Goal: Find specific page/section: Find specific page/section

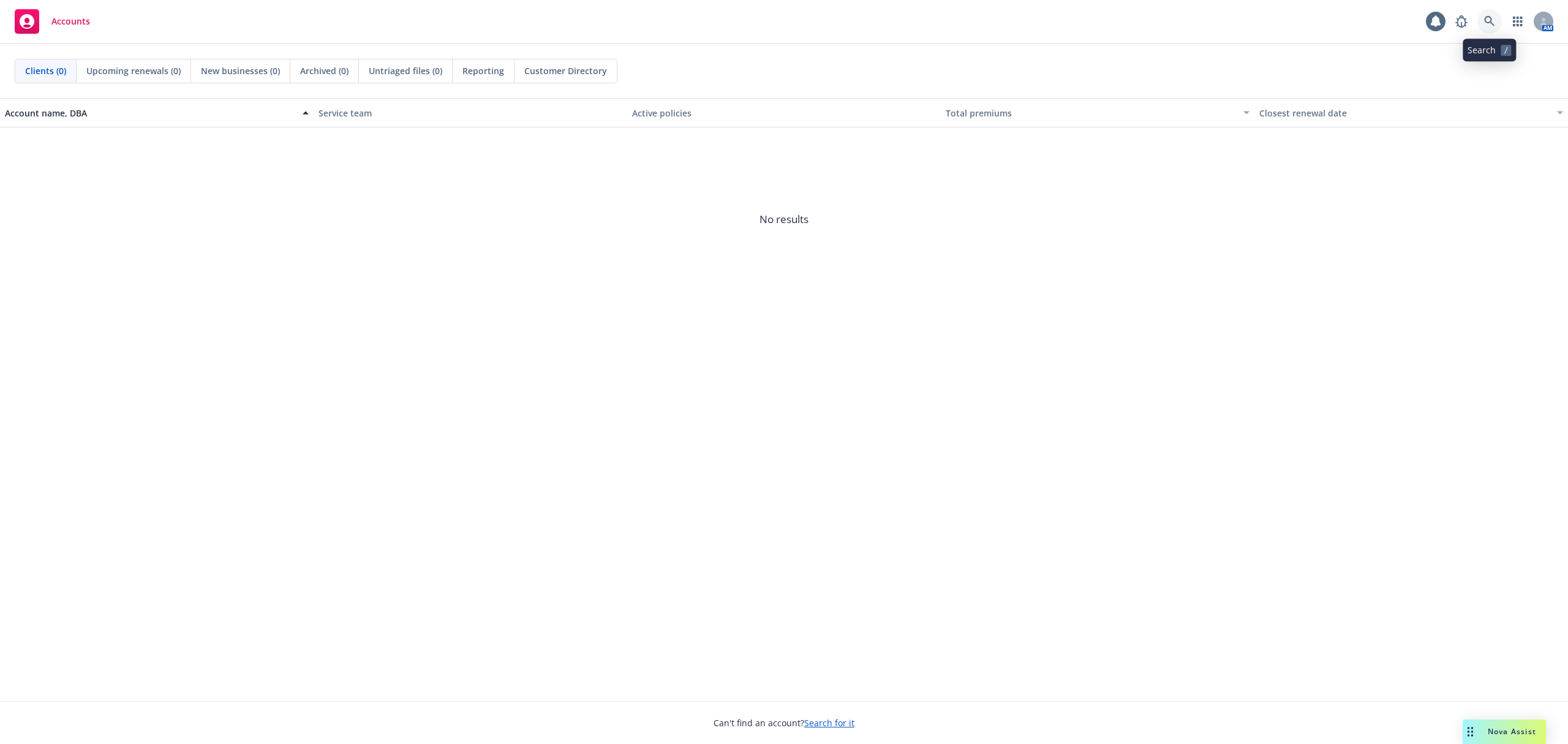
click at [1486, 30] on link at bounding box center [1489, 21] width 25 height 25
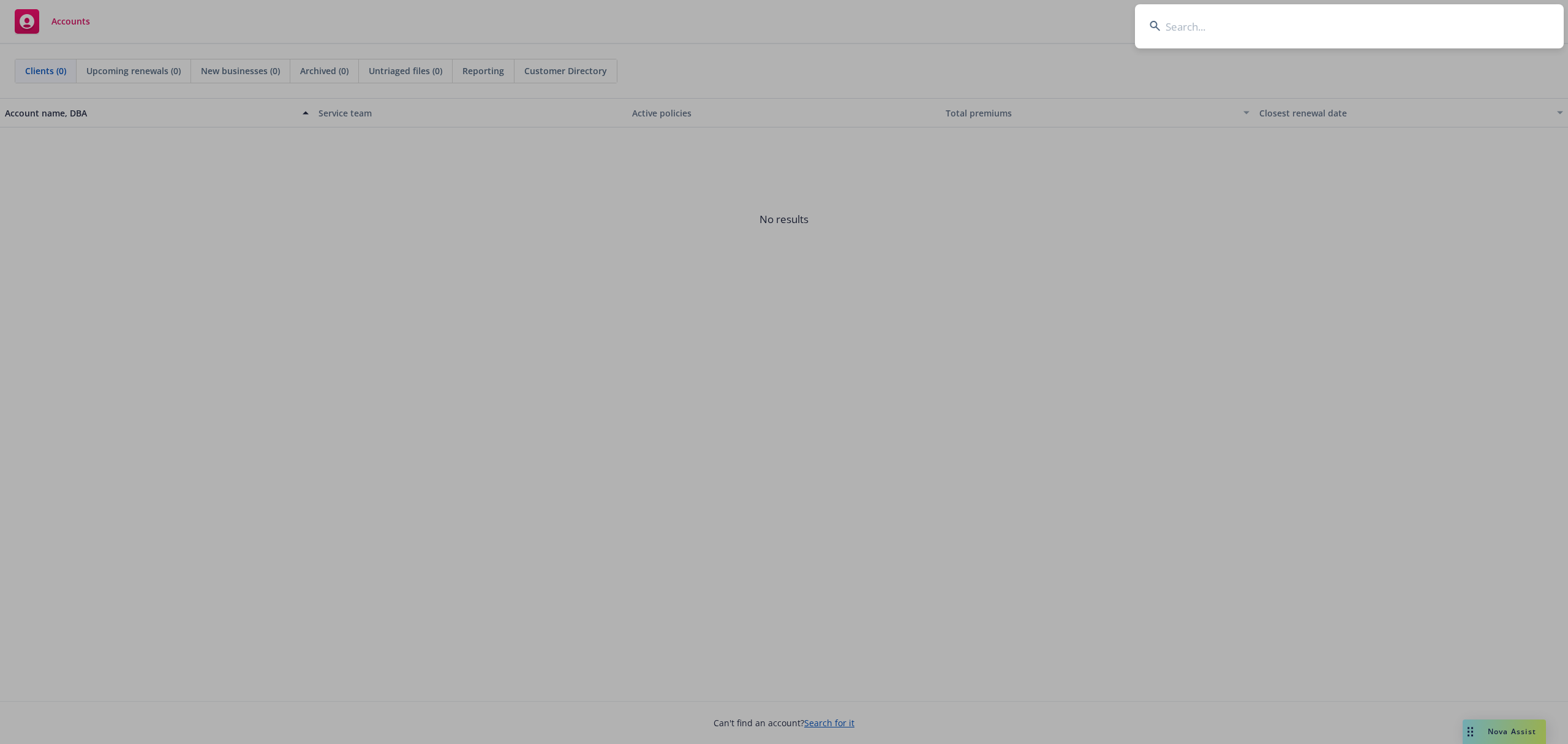
click at [1185, 29] on input at bounding box center [1349, 27] width 428 height 44
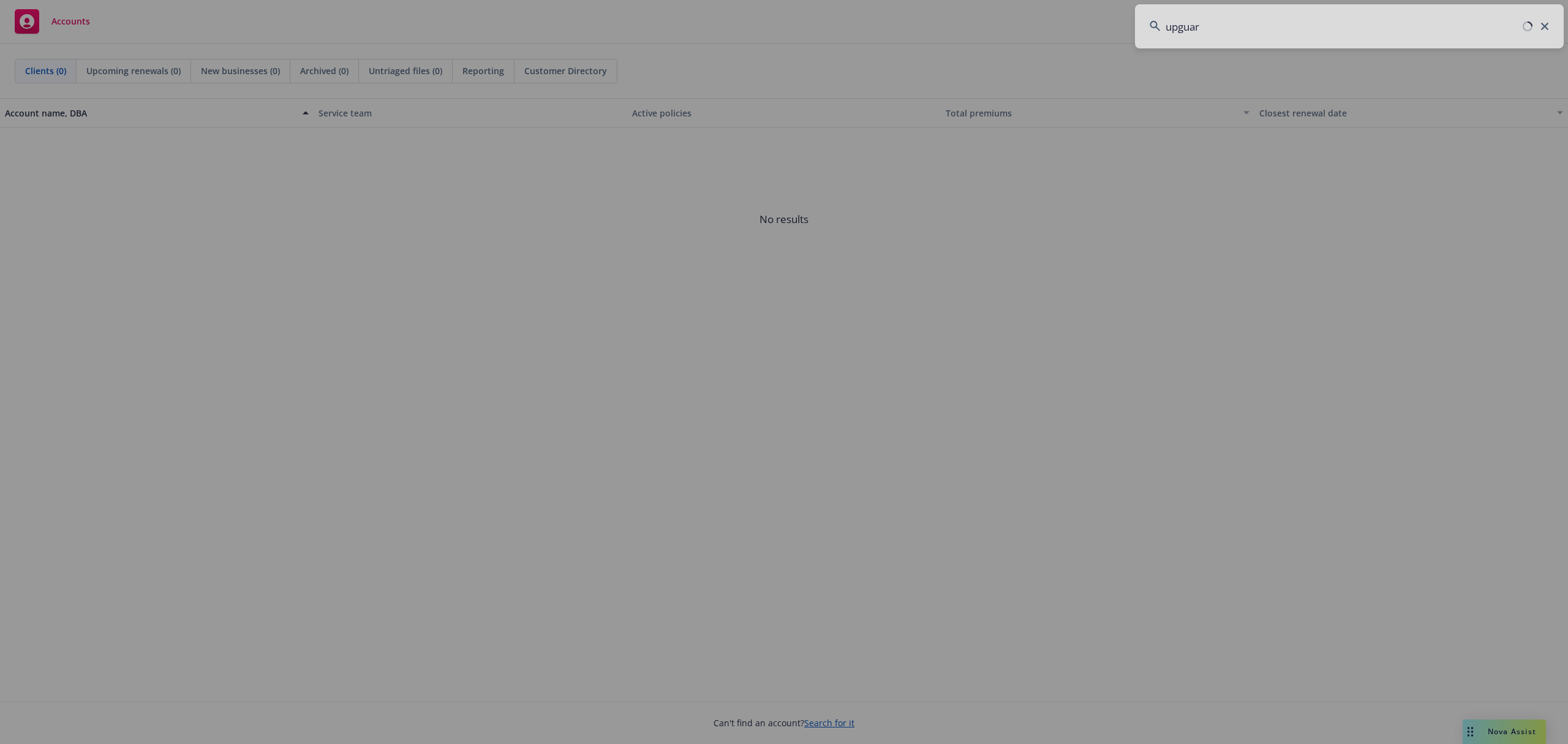
type input "upguard"
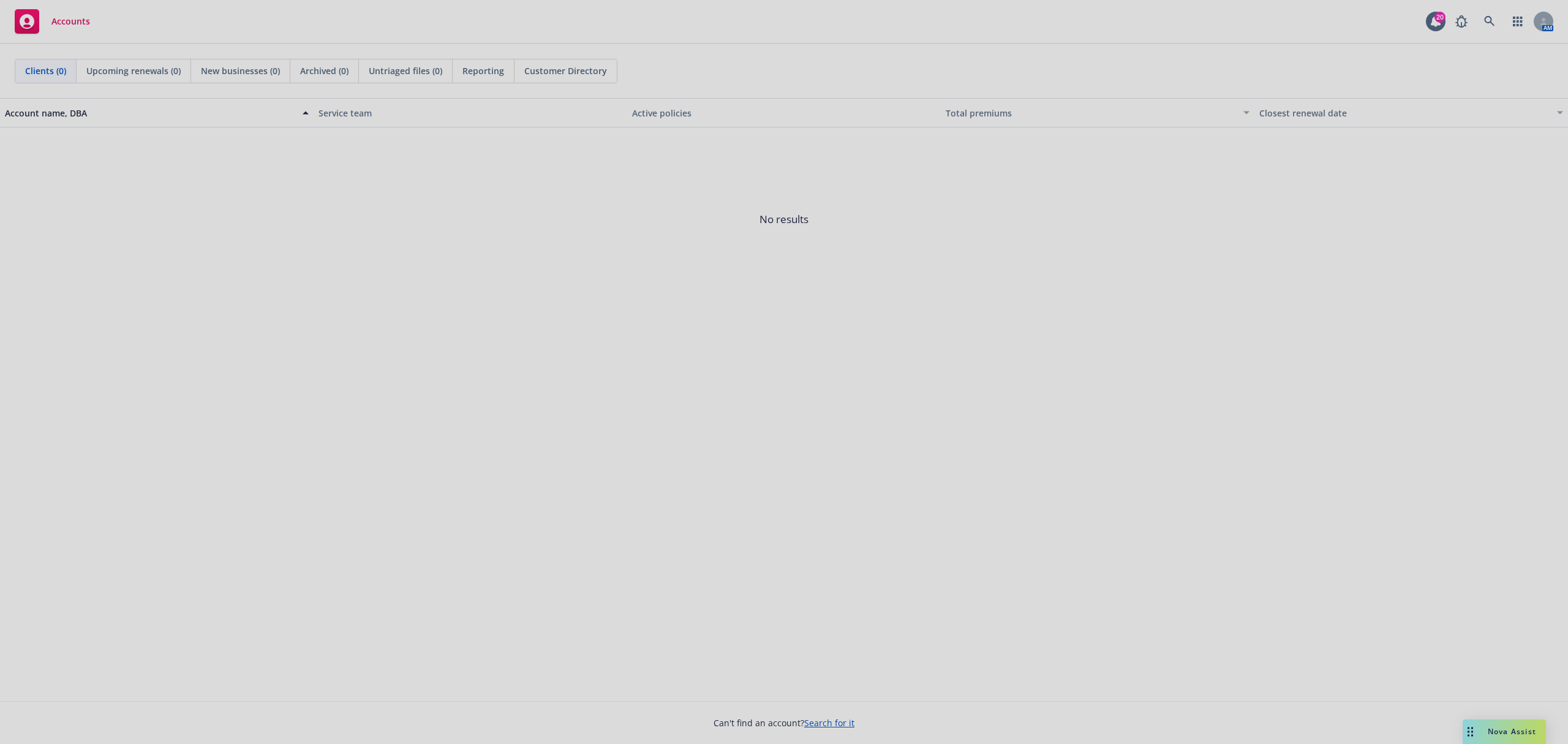
click at [1206, 259] on div at bounding box center [784, 372] width 1568 height 744
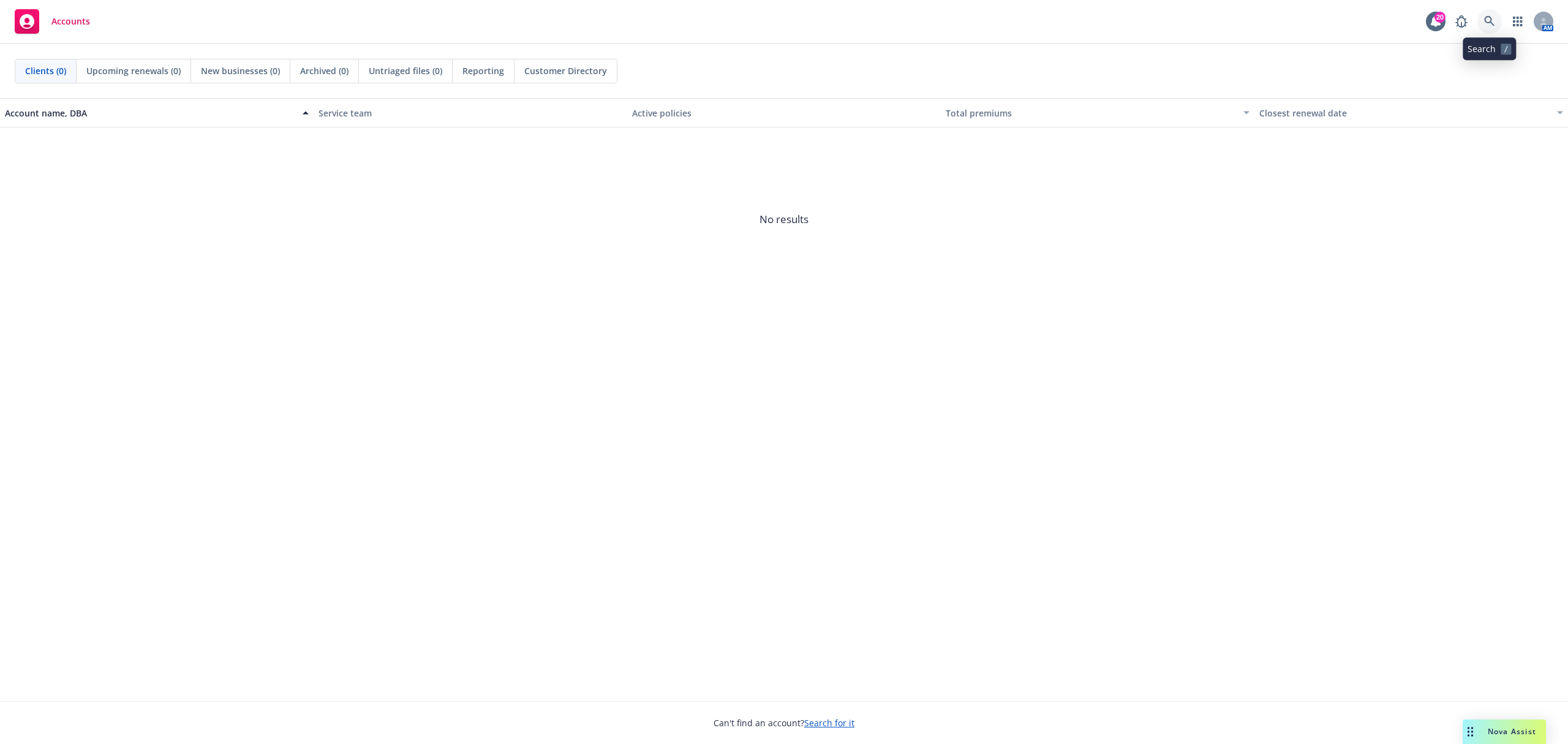
click at [1481, 19] on link at bounding box center [1489, 21] width 25 height 25
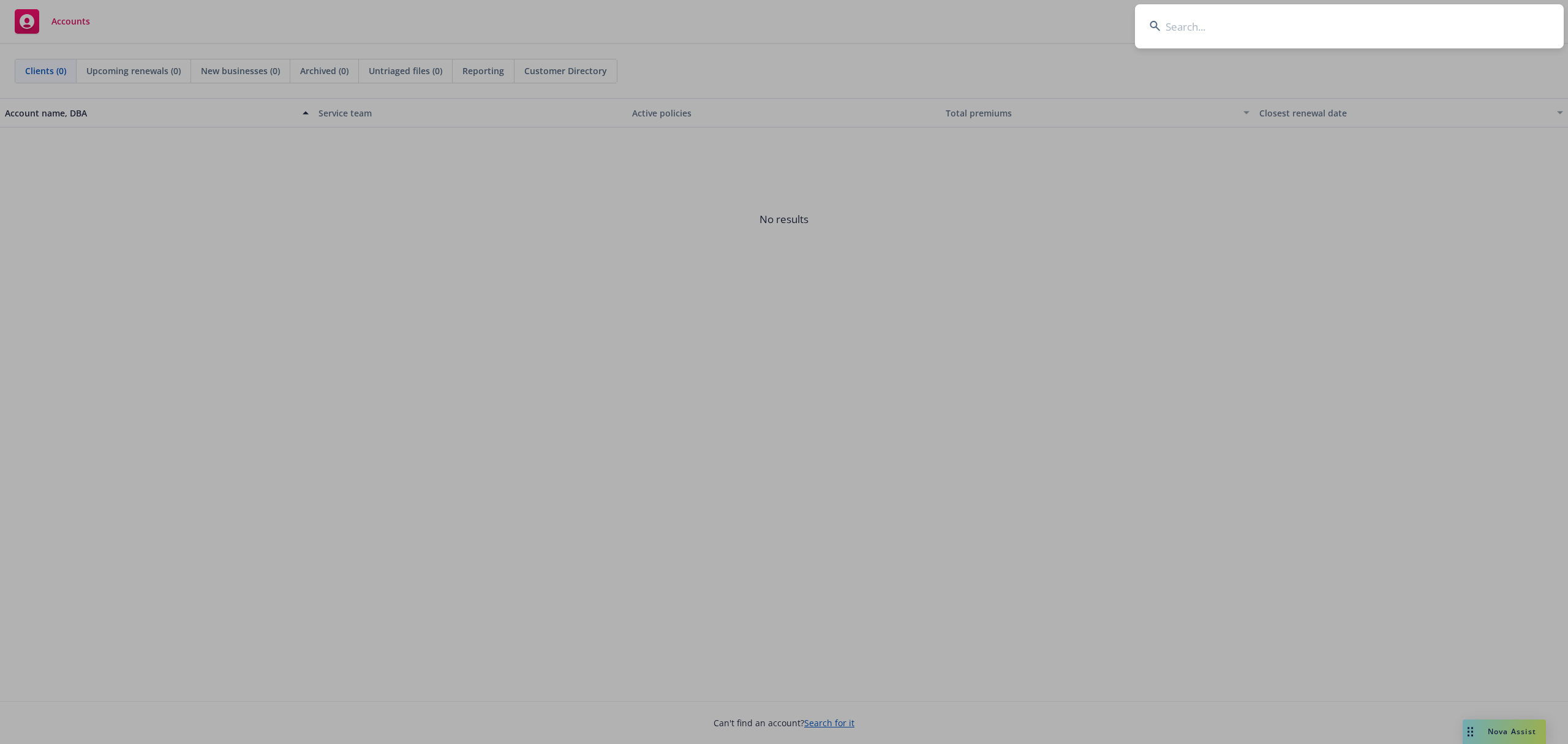
click at [1267, 23] on input at bounding box center [1349, 27] width 428 height 44
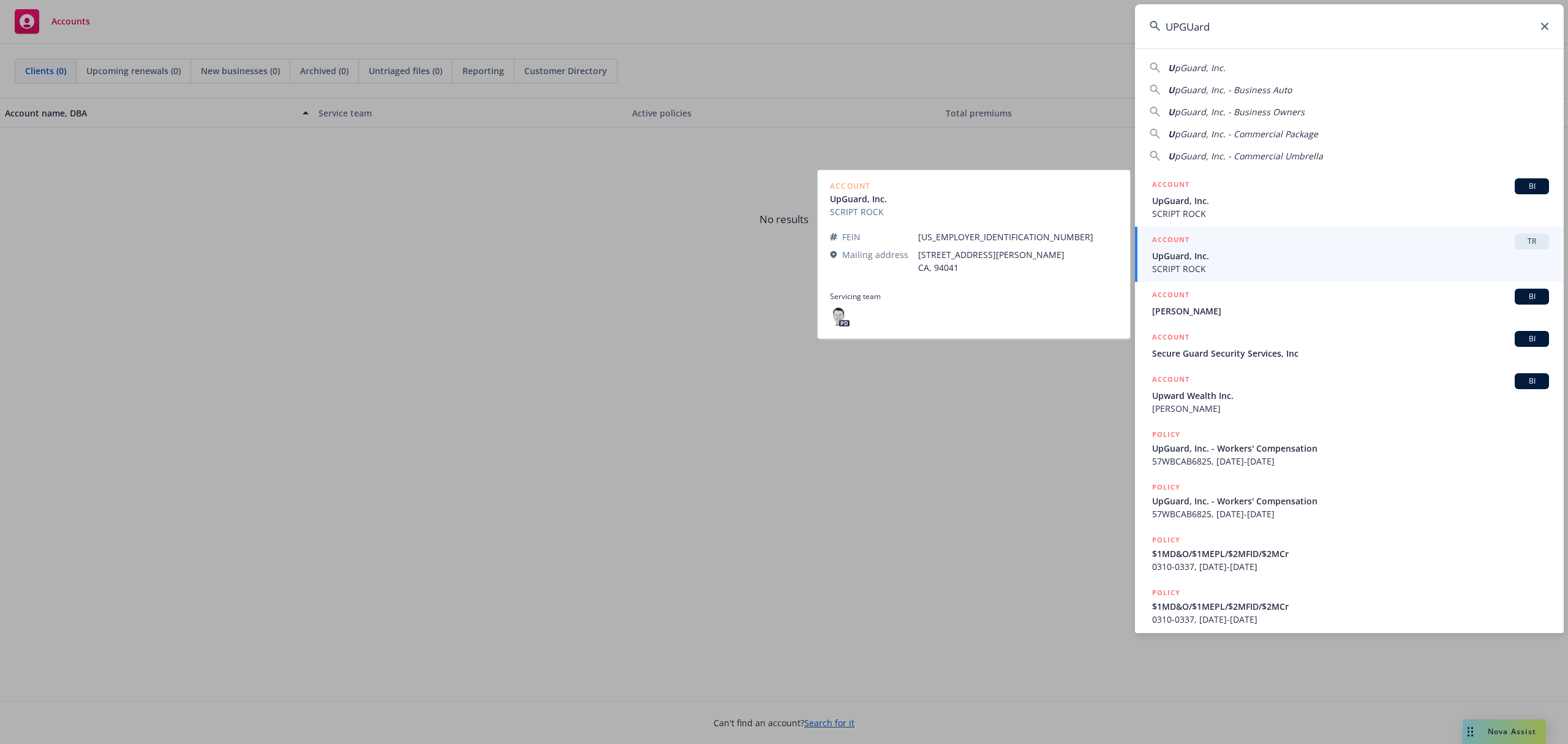
type input "UPGUard"
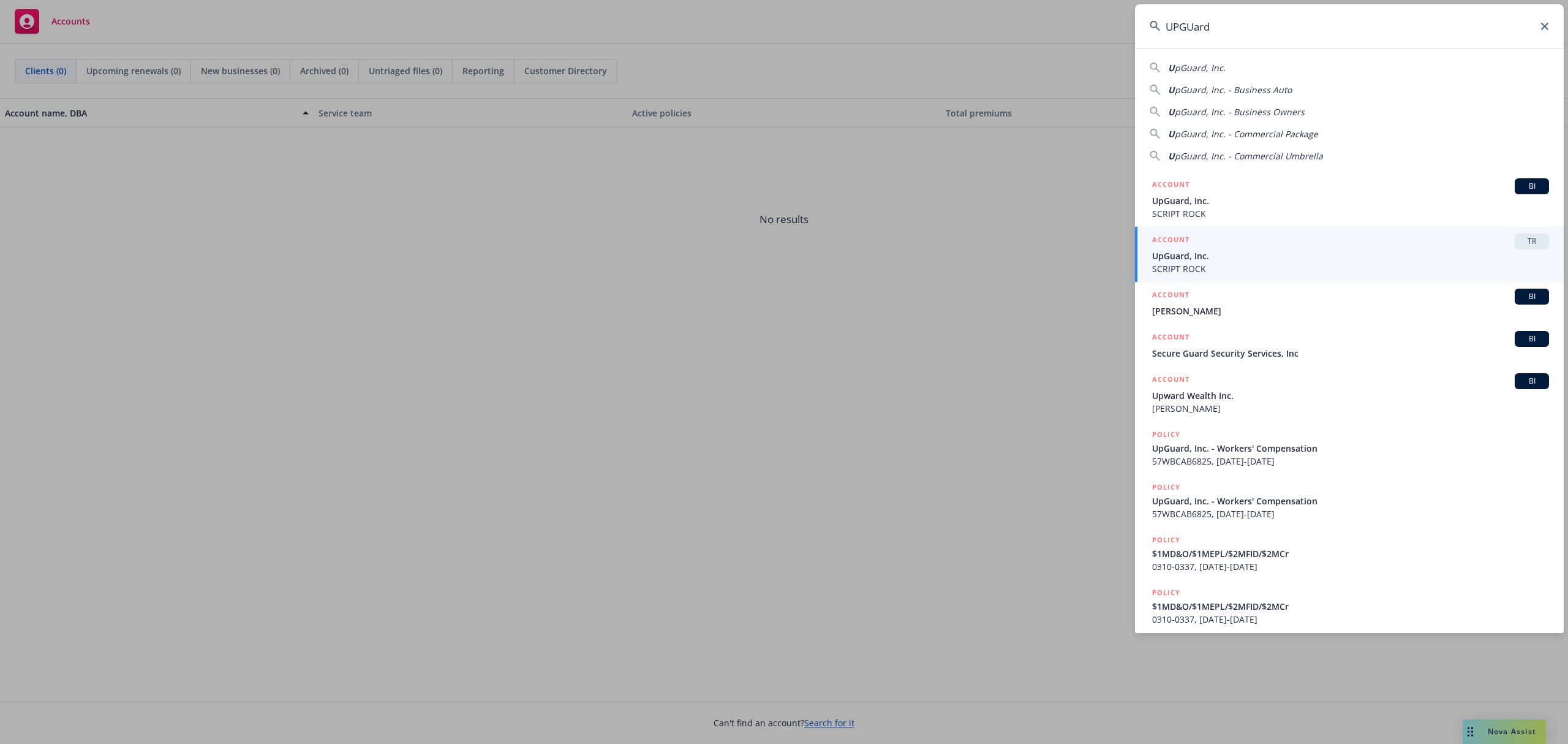
click at [1213, 264] on span "SCRIPT ROCK" at bounding box center [1350, 269] width 397 height 13
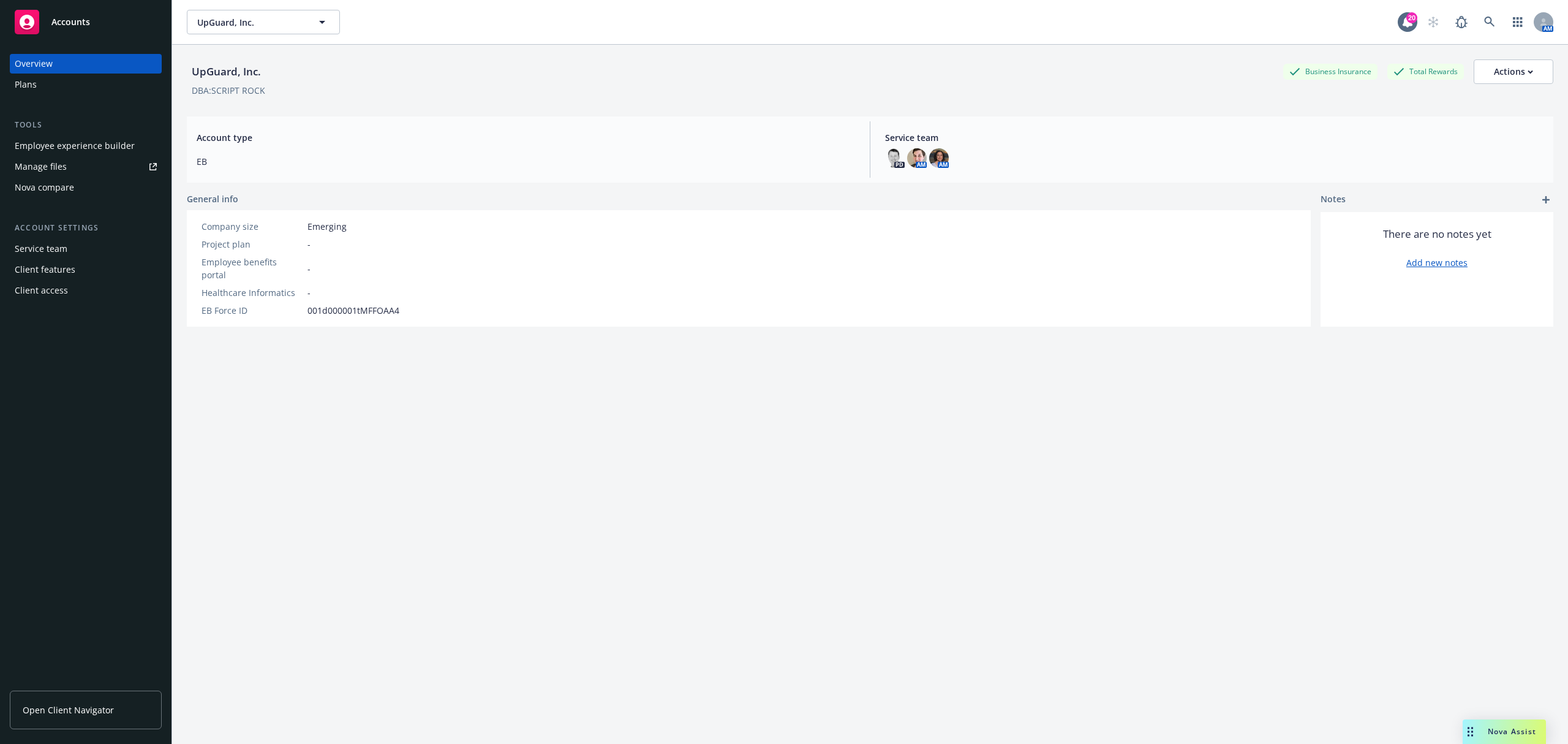
click at [54, 87] on div "Plans" at bounding box center [86, 85] width 142 height 19
